Goal: Task Accomplishment & Management: Manage account settings

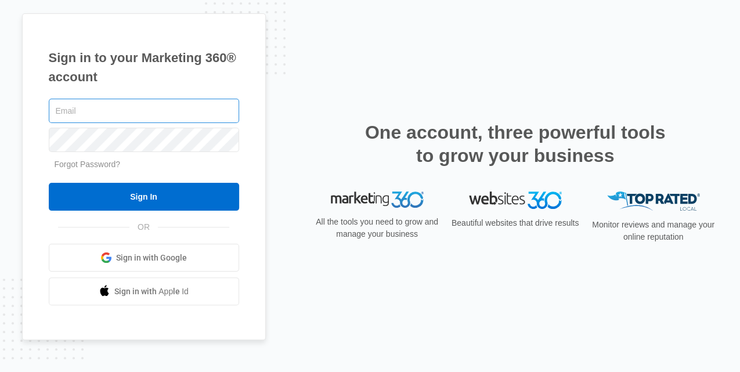
click at [105, 113] on input "text" at bounding box center [144, 111] width 190 height 24
type input "jim@ppifloors.com"
click at [118, 115] on input "[PERSON_NAME][EMAIL_ADDRESS][DOMAIN_NAME]" at bounding box center [144, 111] width 190 height 24
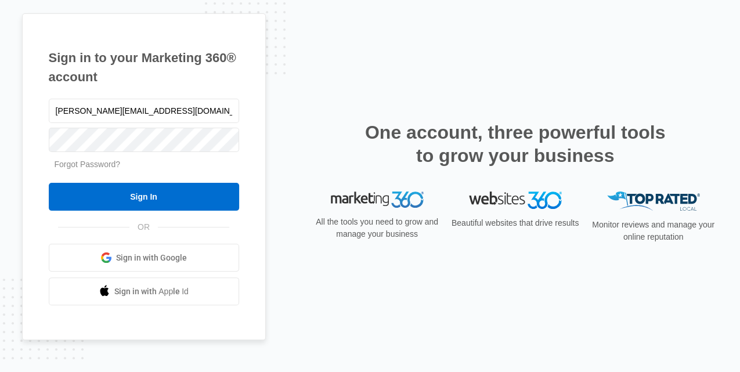
click at [75, 163] on link "Forgot Password?" at bounding box center [88, 164] width 66 height 9
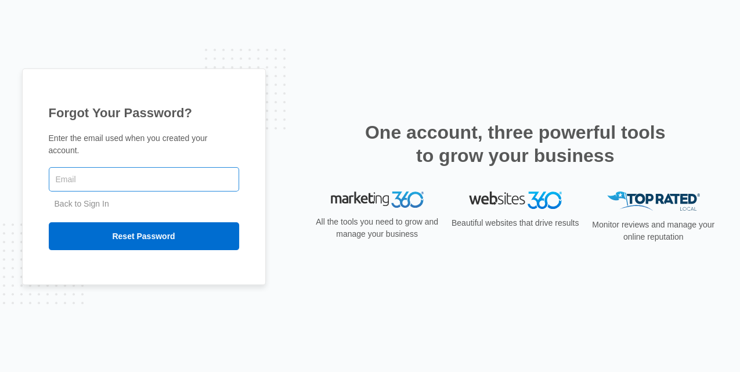
click at [74, 172] on input "text" at bounding box center [144, 179] width 190 height 24
type input "jcwebppi@gmail.com"
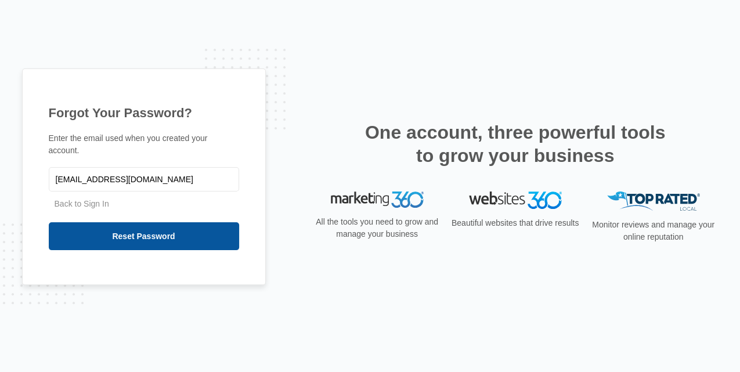
click at [79, 232] on input "Reset Password" at bounding box center [144, 236] width 190 height 28
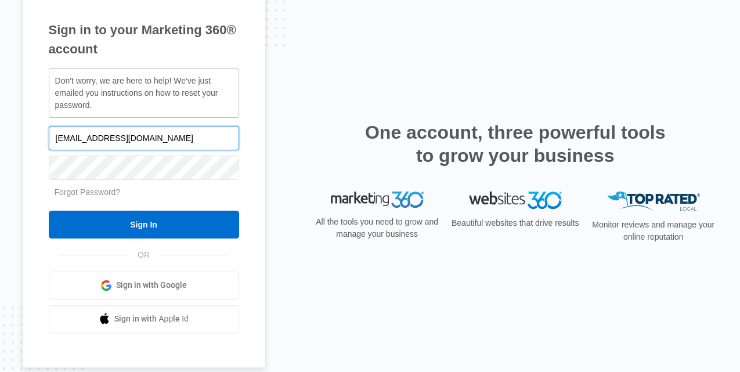
drag, startPoint x: 146, startPoint y: 137, endPoint x: 48, endPoint y: 144, distance: 97.8
click at [49, 144] on input "[EMAIL_ADDRESS][DOMAIN_NAME]" at bounding box center [144, 138] width 190 height 24
type input "jim@ppifloors"
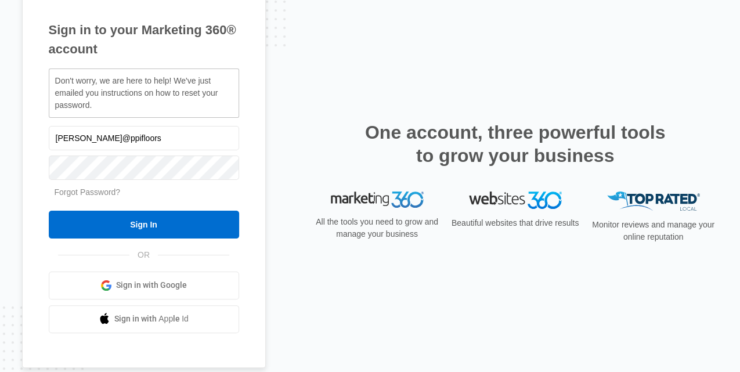
click at [81, 190] on link "Forgot Password?" at bounding box center [88, 192] width 66 height 9
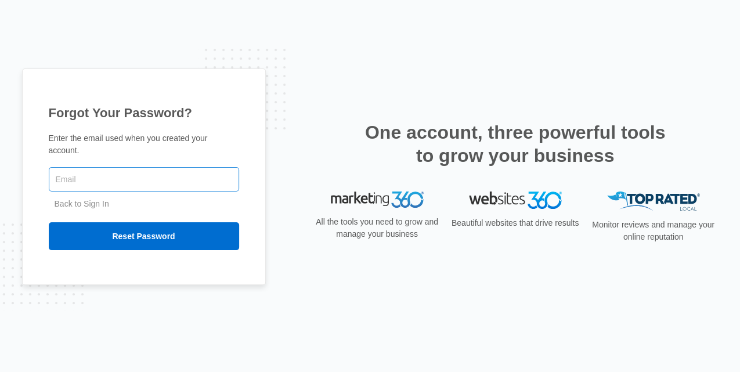
click at [81, 173] on input "text" at bounding box center [144, 179] width 190 height 24
type input "jim@ppifloors.com"
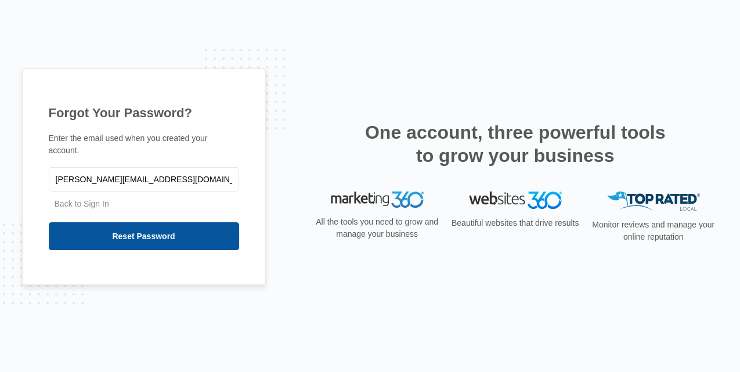
click at [125, 232] on input "Reset Password" at bounding box center [144, 236] width 190 height 28
